Goal: Information Seeking & Learning: Learn about a topic

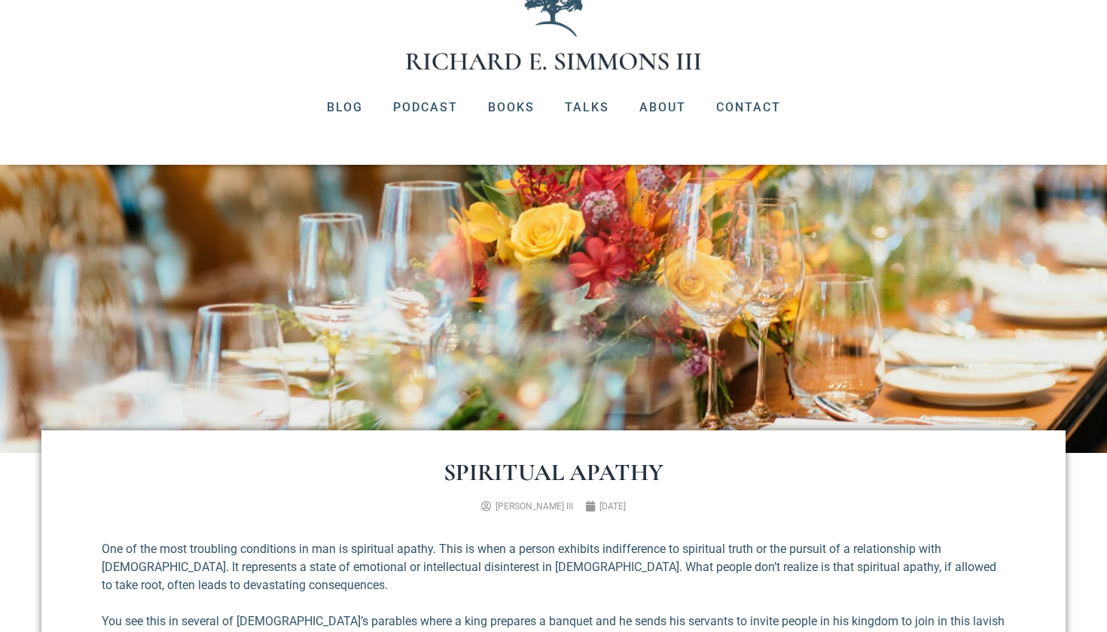
scroll to position [225, 0]
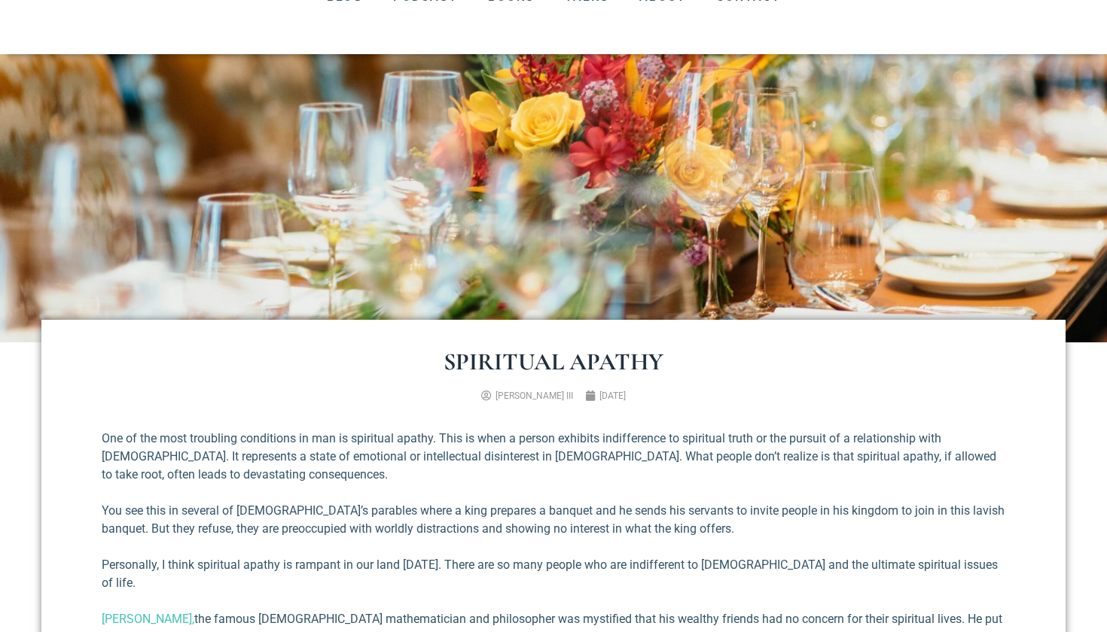
click at [221, 455] on p "One of the most troubling conditions in man is spiritual apathy. This is when a…" at bounding box center [553, 457] width 903 height 54
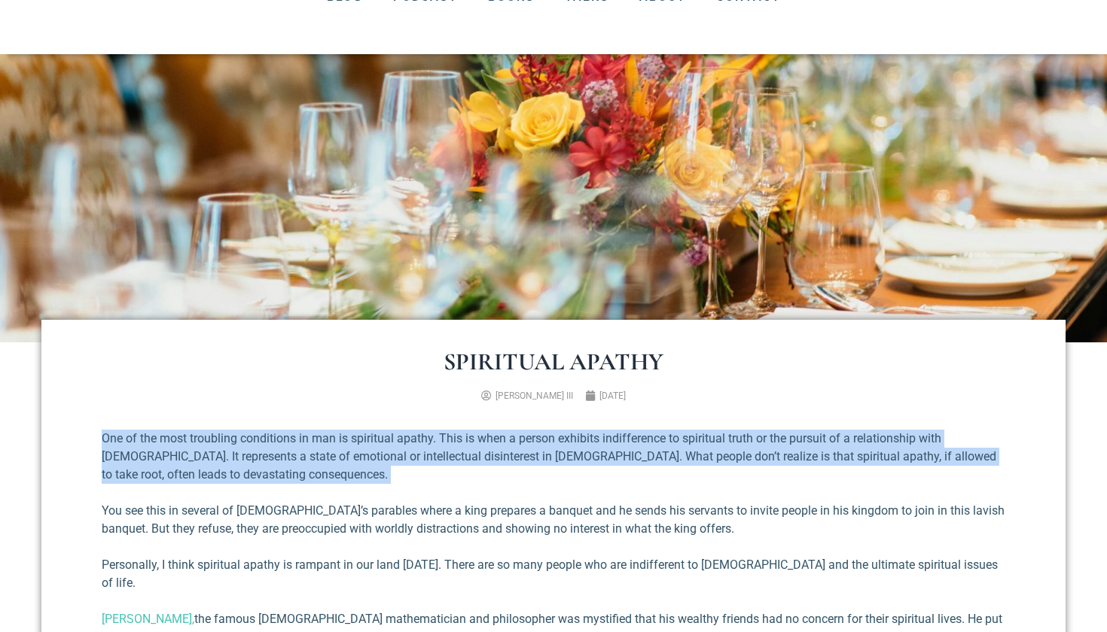
click at [221, 455] on p "One of the most troubling conditions in man is spiritual apathy. This is when a…" at bounding box center [553, 457] width 903 height 54
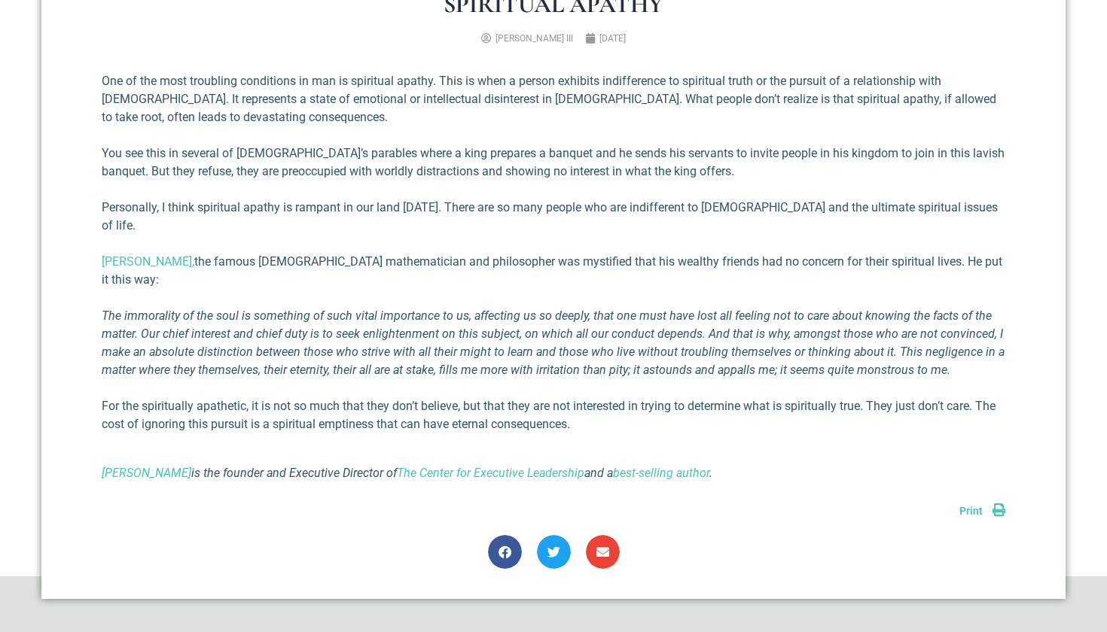
click at [500, 317] on em "The immorality of the soul is something of such vital importance to us, affecti…" at bounding box center [553, 343] width 903 height 69
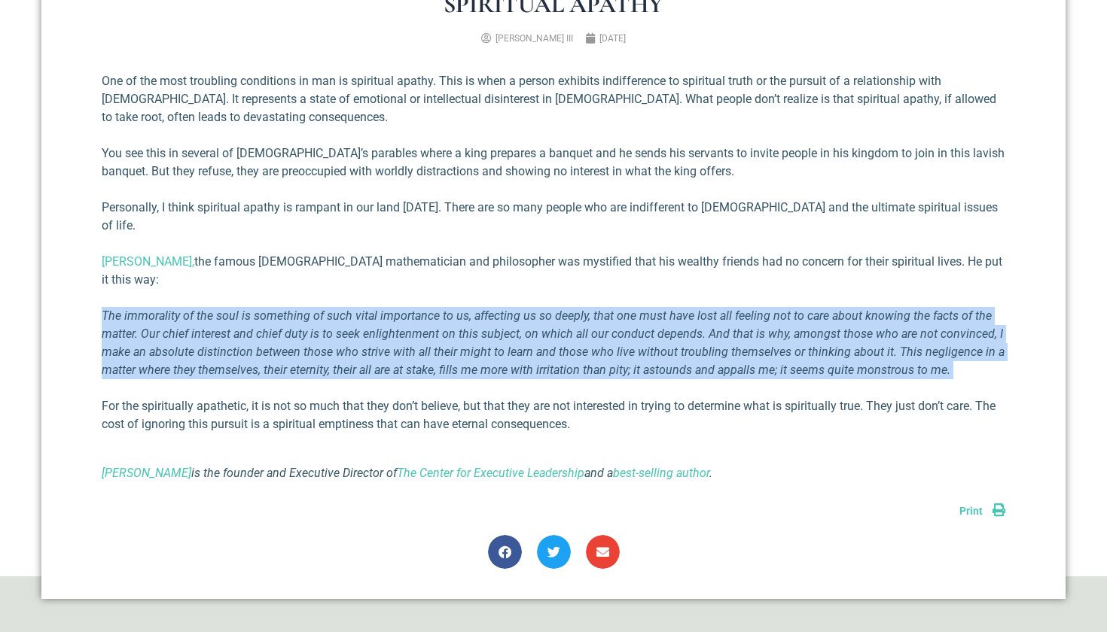
click at [500, 317] on em "The immorality of the soul is something of such vital importance to us, affecti…" at bounding box center [553, 343] width 903 height 69
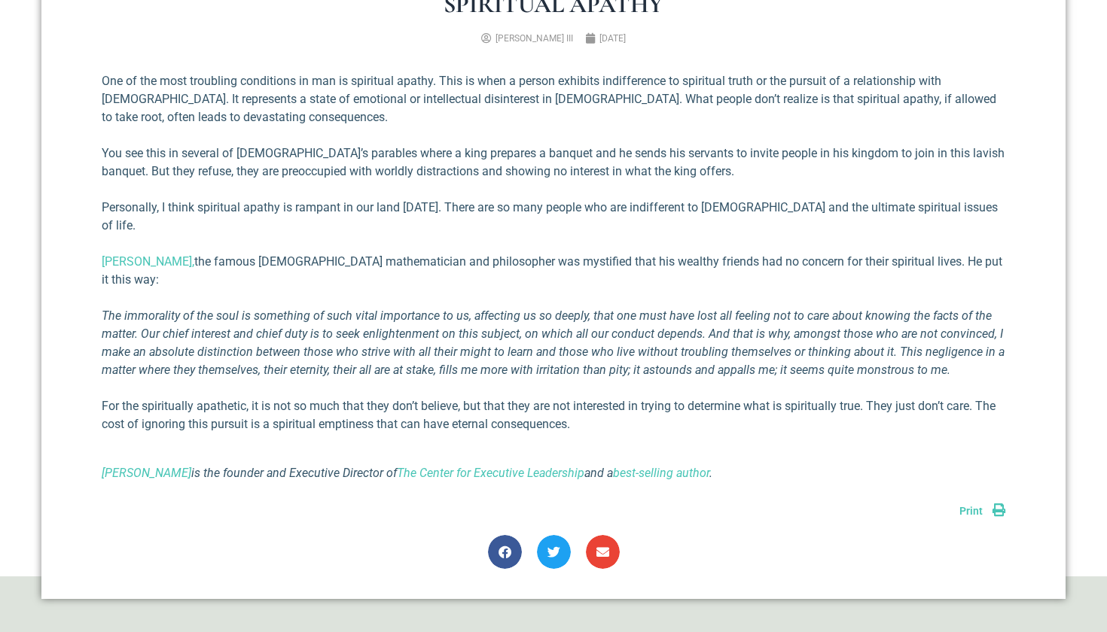
click at [554, 181] on div "One of the most troubling conditions in man is spiritual apathy. This is when a…" at bounding box center [553, 277] width 903 height 410
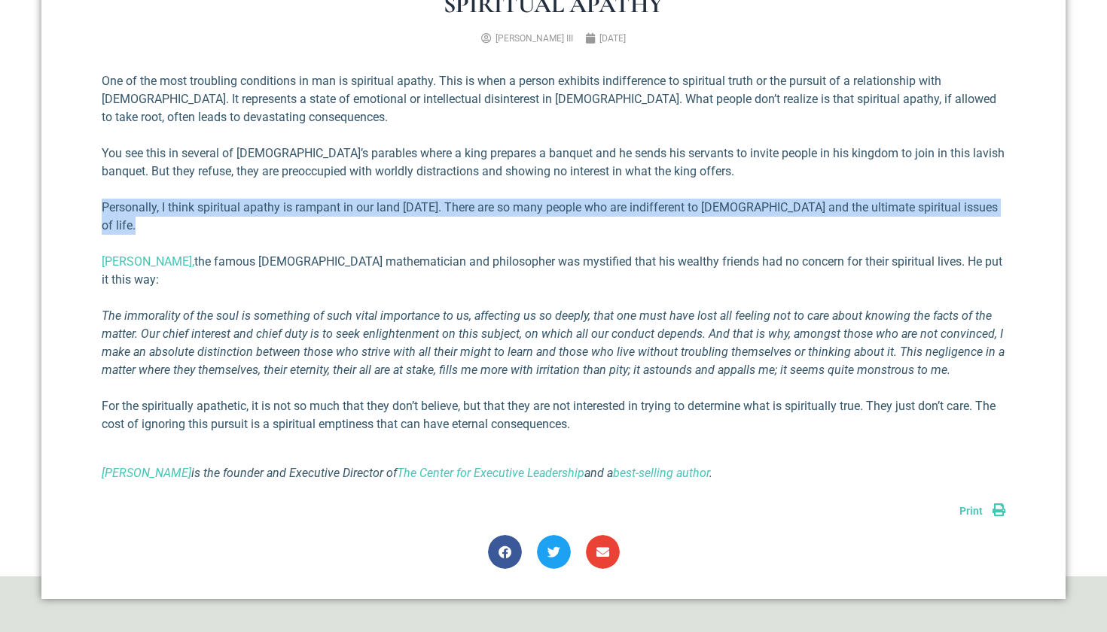
click at [554, 181] on div "One of the most troubling conditions in man is spiritual apathy. This is when a…" at bounding box center [553, 277] width 903 height 410
